Goal: Obtain resource: Obtain resource

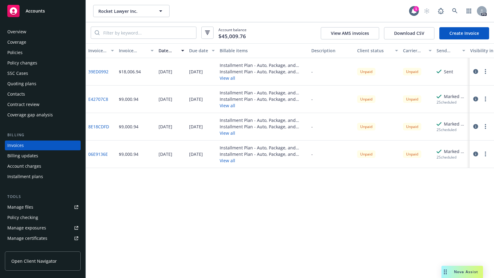
click at [13, 53] on div "Policies" at bounding box center [14, 53] width 15 height 10
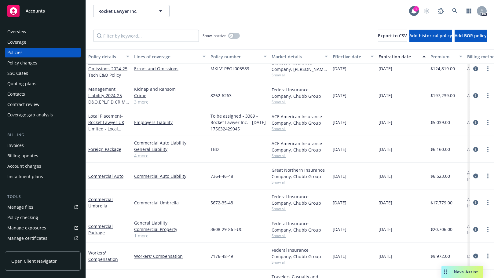
scroll to position [80, 0]
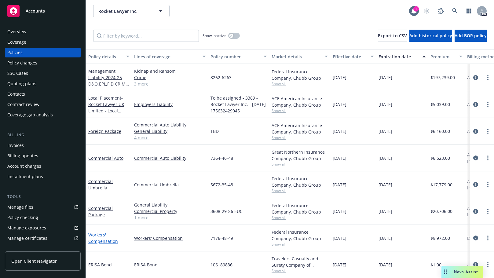
click at [97, 235] on link "Workers' Compensation" at bounding box center [103, 238] width 30 height 12
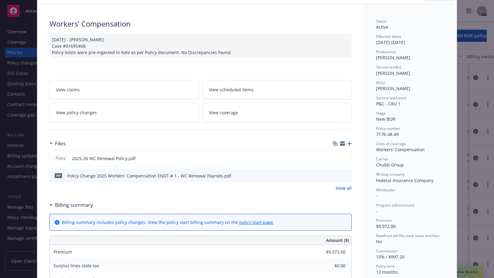
scroll to position [32, 0]
click at [344, 157] on icon "preview file" at bounding box center [346, 157] width 6 height 4
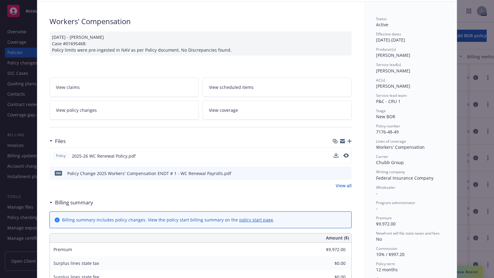
scroll to position [35, 0]
click at [341, 172] on div "Download file Download file" at bounding box center [341, 172] width 15 height 6
click at [344, 172] on icon "preview file" at bounding box center [346, 172] width 6 height 4
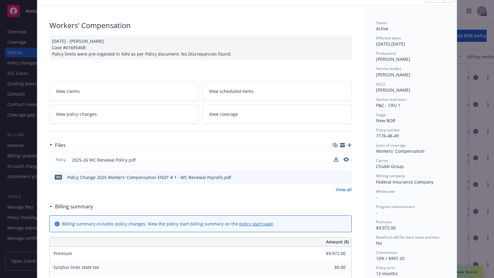
scroll to position [0, 0]
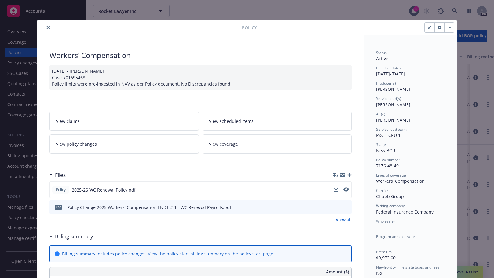
click at [46, 27] on icon "close" at bounding box center [48, 28] width 4 height 4
